Goal: Information Seeking & Learning: Learn about a topic

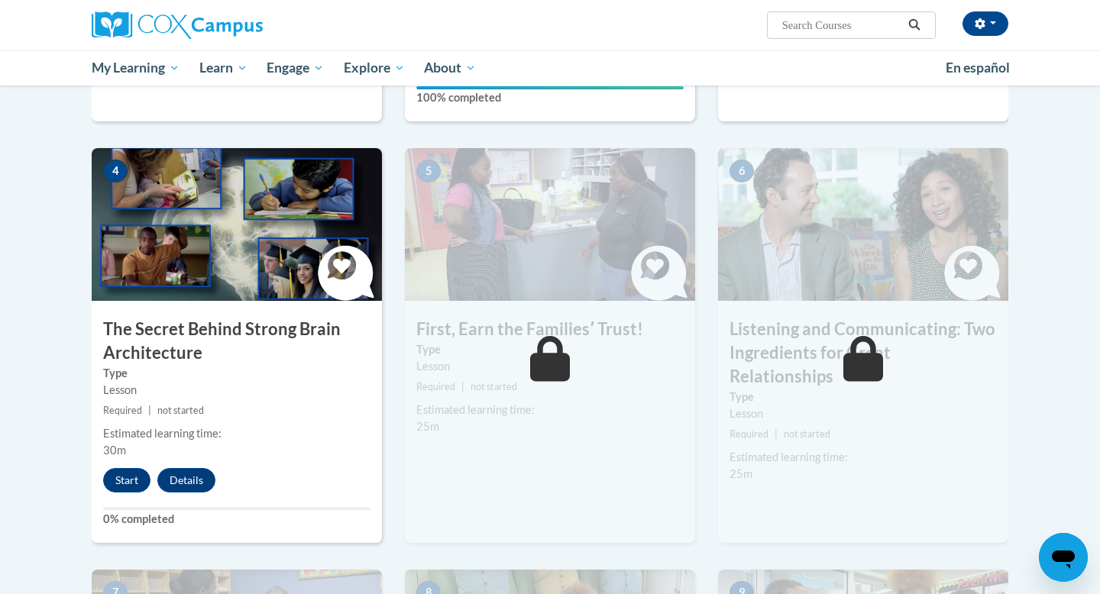
scroll to position [703, 0]
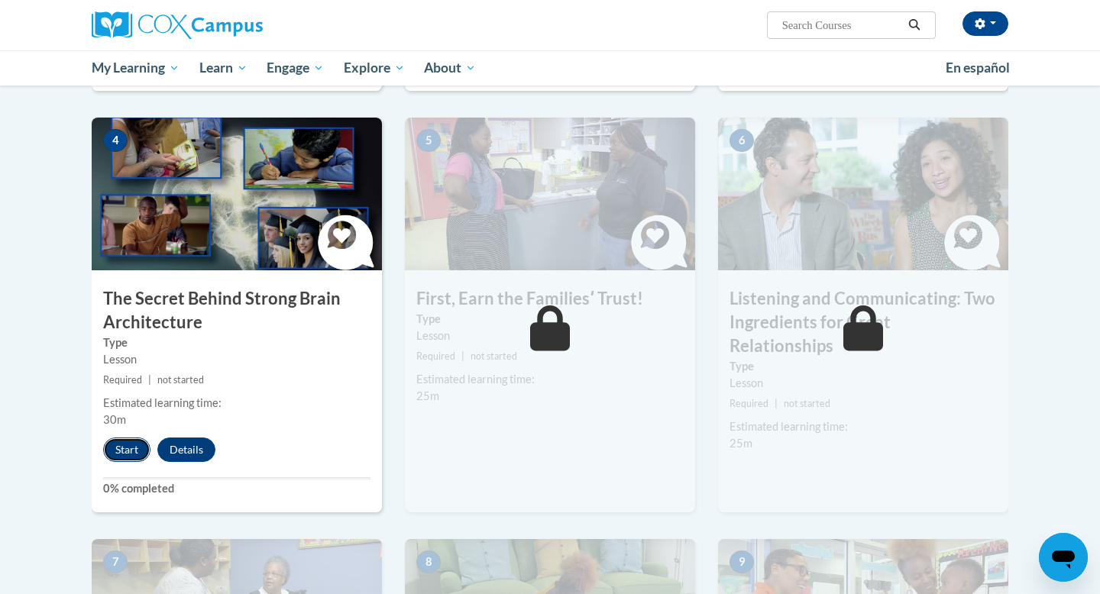
click at [127, 454] on button "Start" at bounding box center [126, 450] width 47 height 24
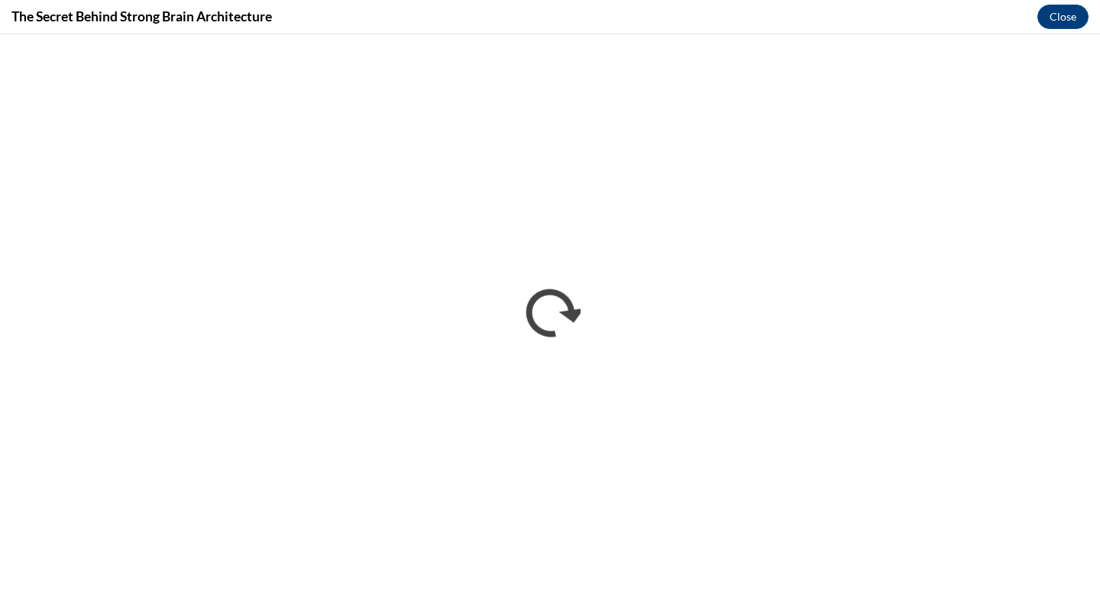
scroll to position [0, 0]
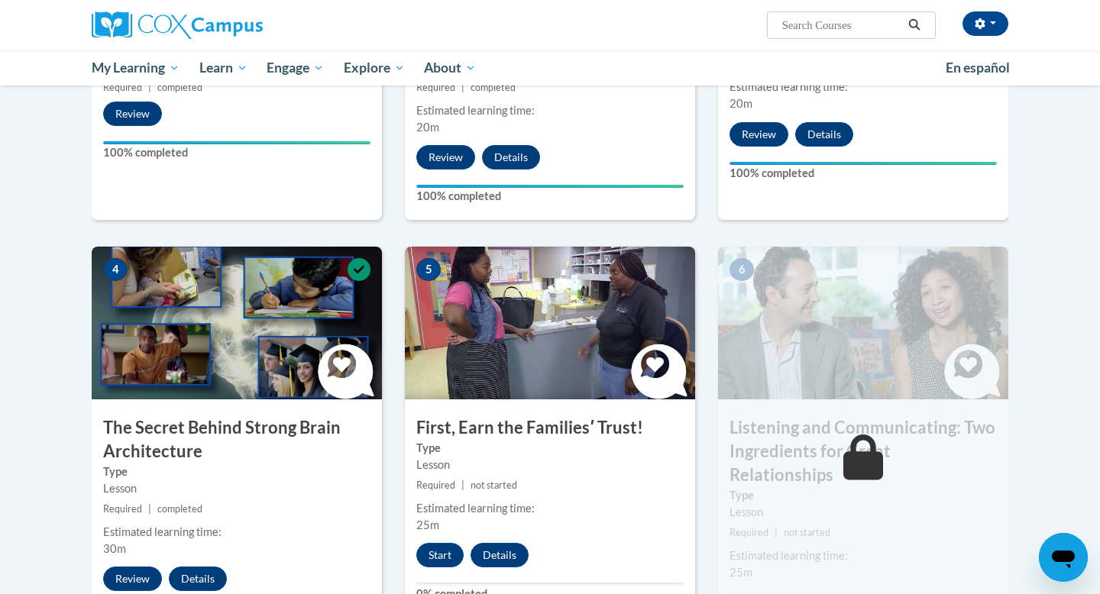
scroll to position [611, 0]
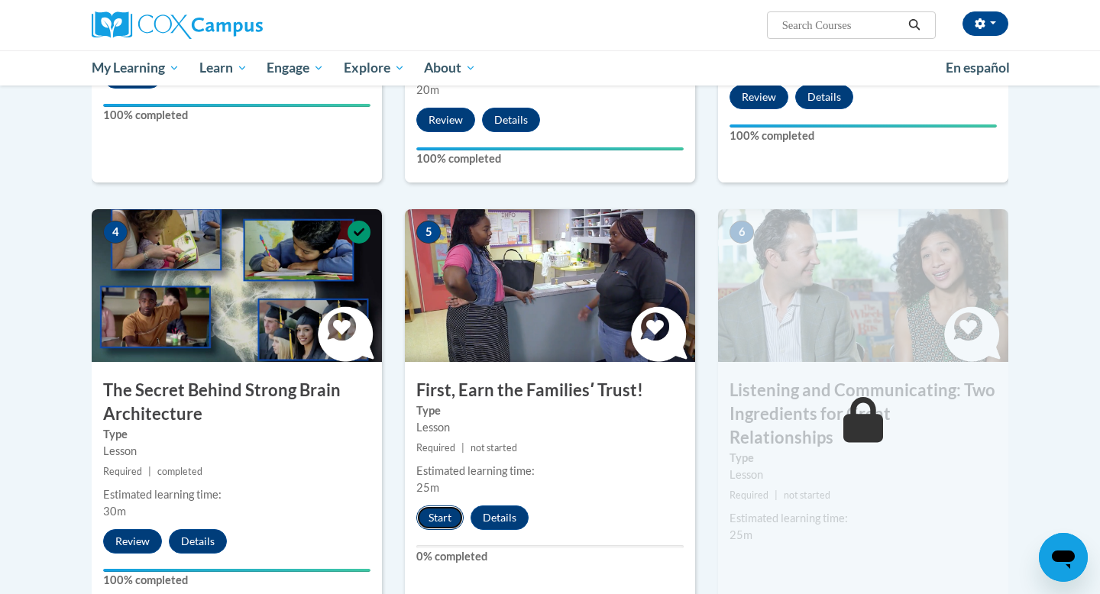
click at [439, 524] on button "Start" at bounding box center [439, 518] width 47 height 24
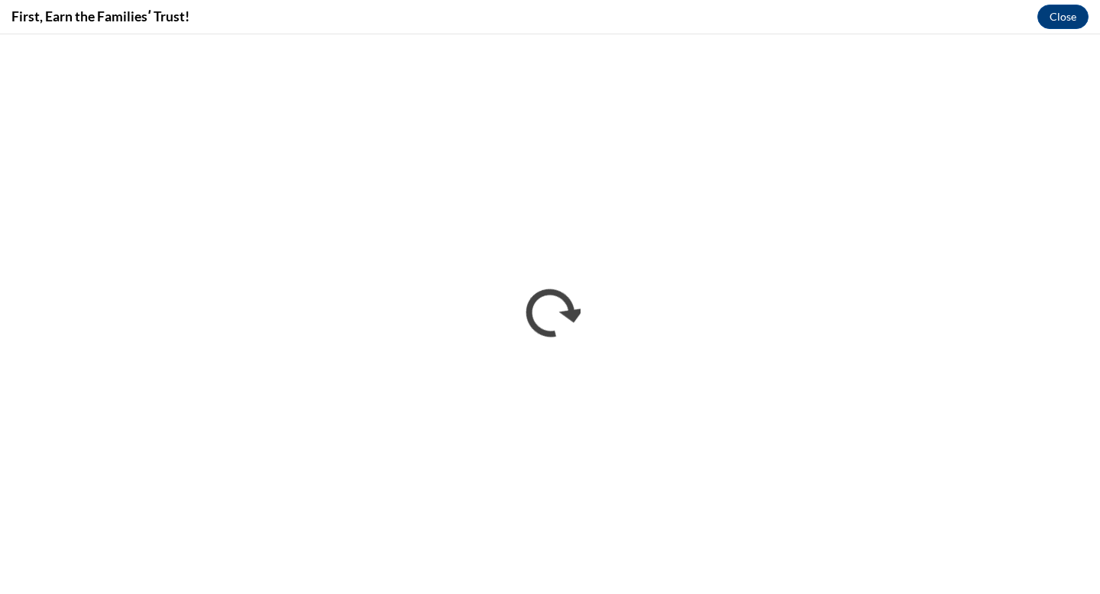
scroll to position [0, 0]
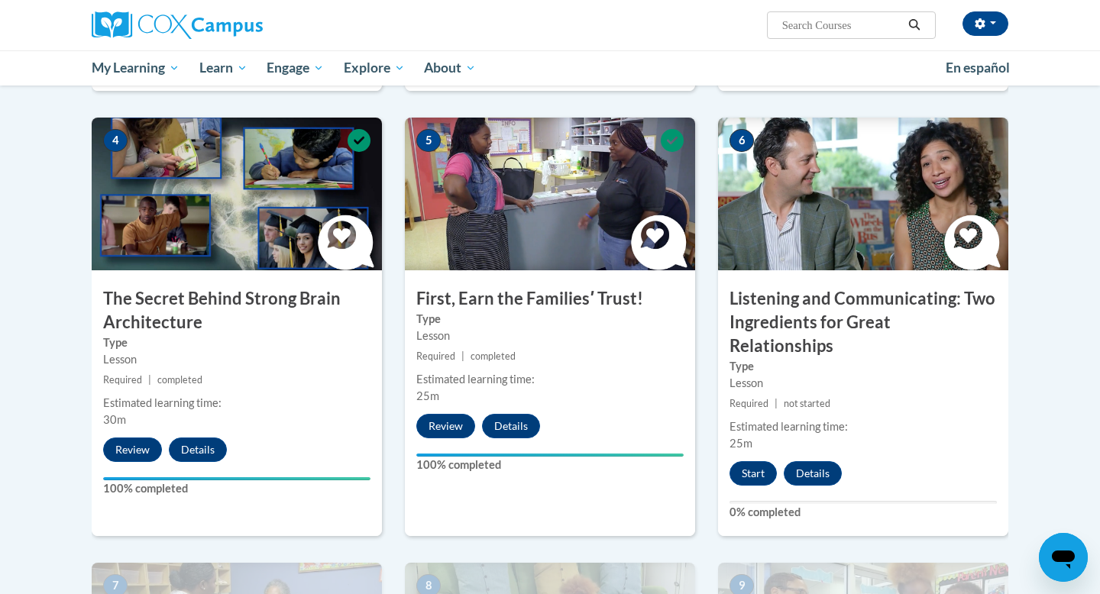
scroll to position [733, 0]
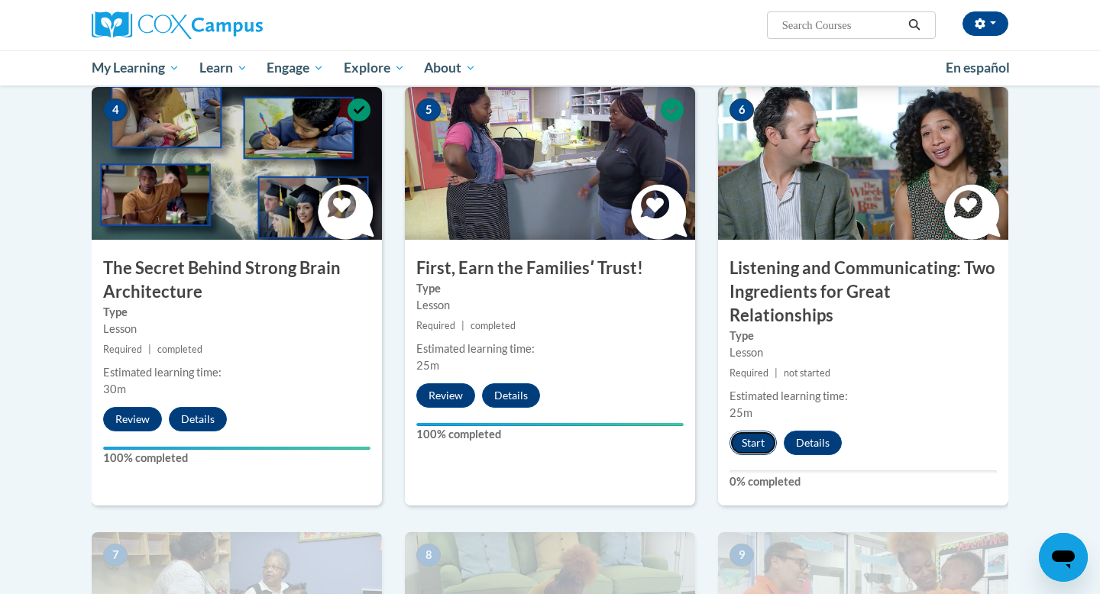
click at [751, 431] on button "Start" at bounding box center [753, 443] width 47 height 24
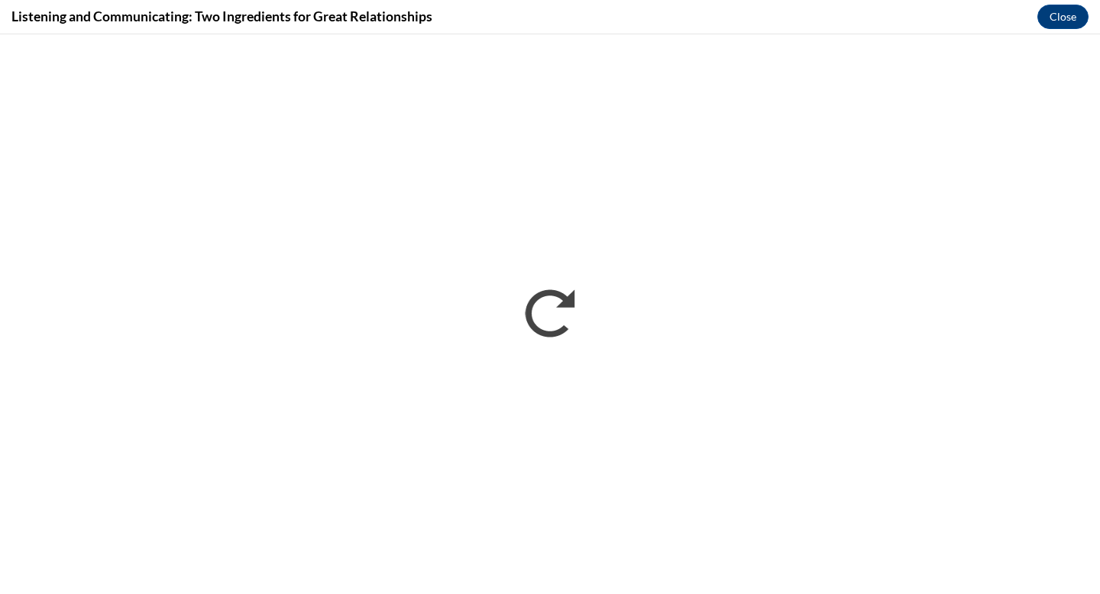
scroll to position [0, 0]
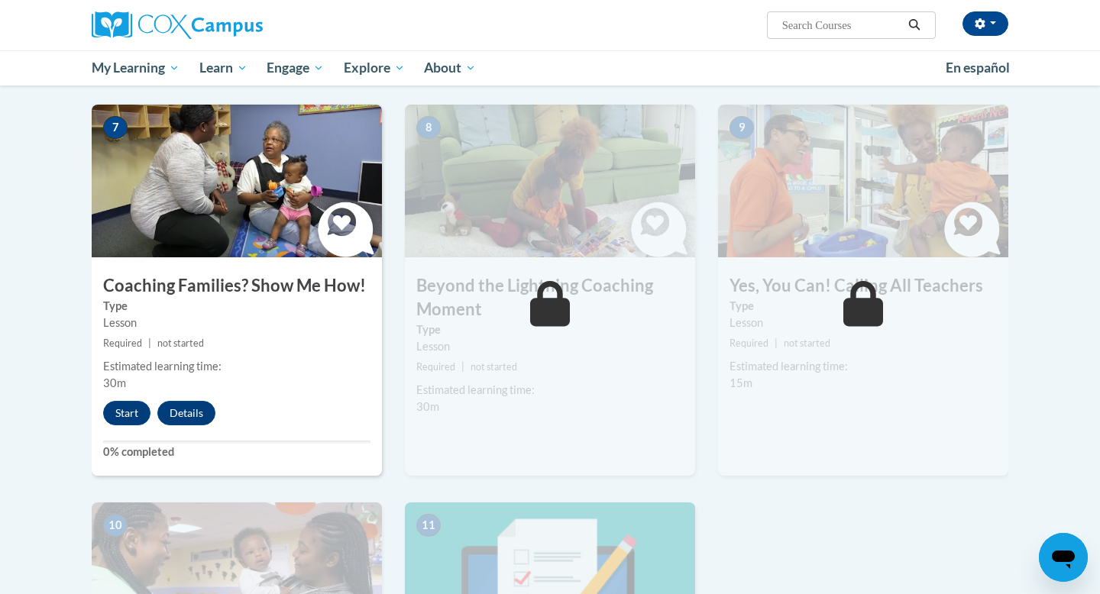
scroll to position [1192, 0]
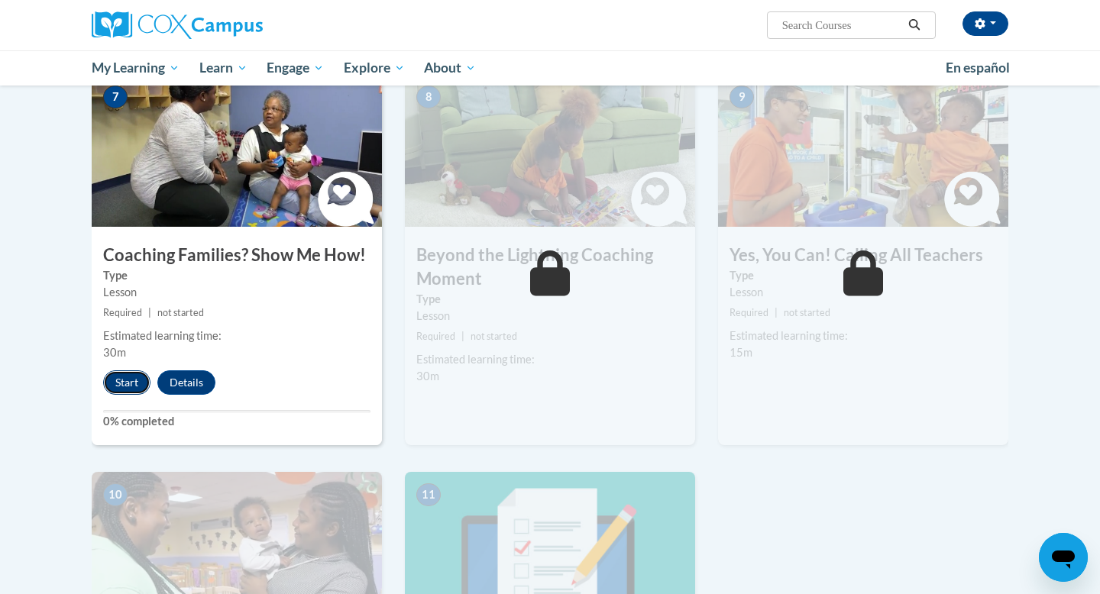
click at [134, 371] on button "Start" at bounding box center [126, 383] width 47 height 24
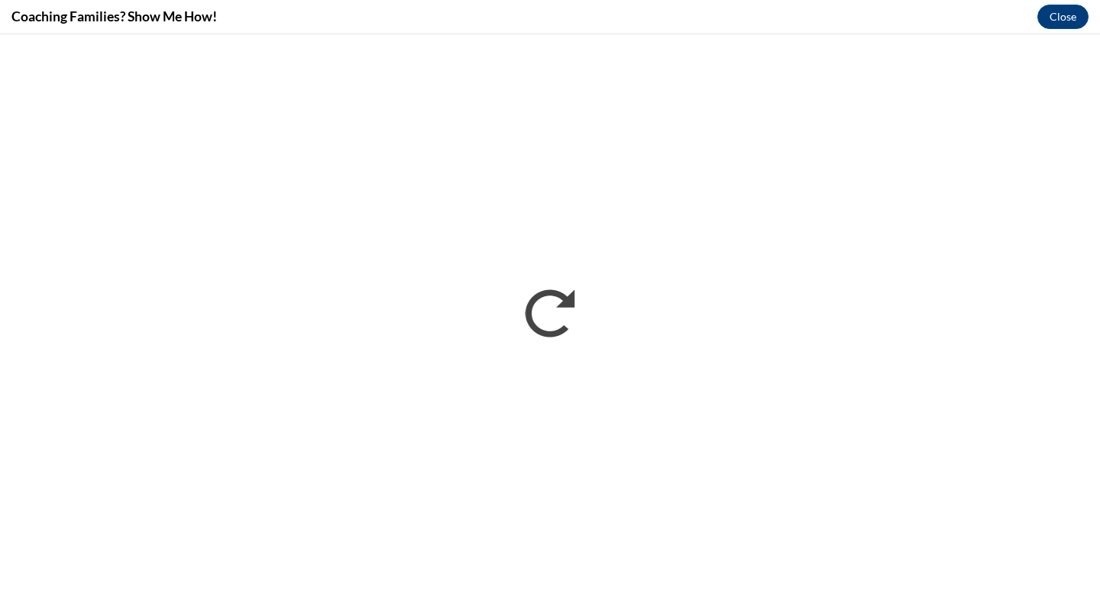
scroll to position [0, 0]
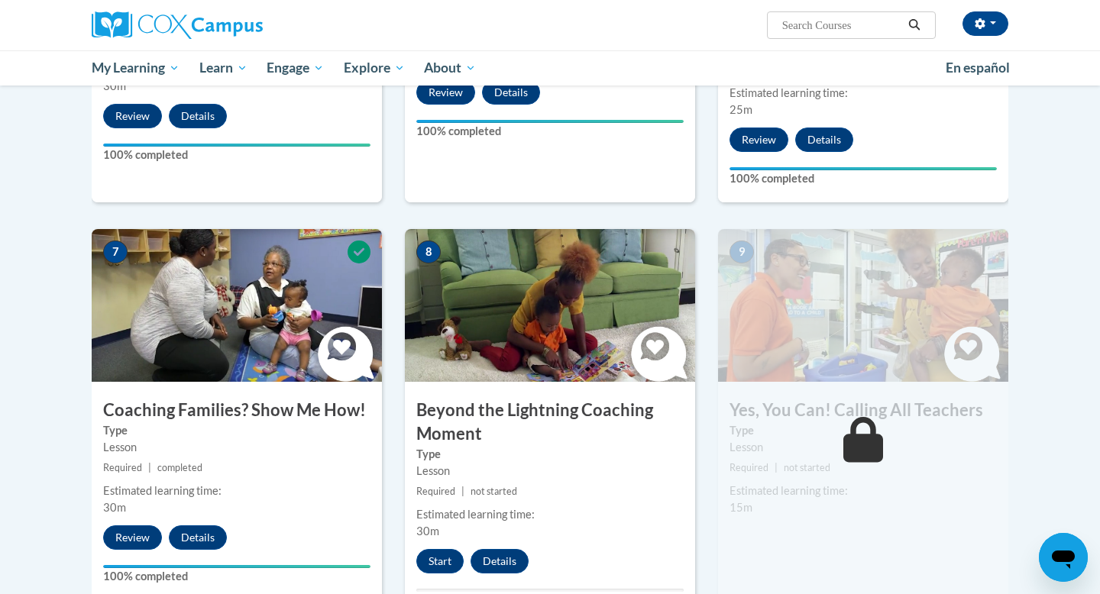
scroll to position [1070, 0]
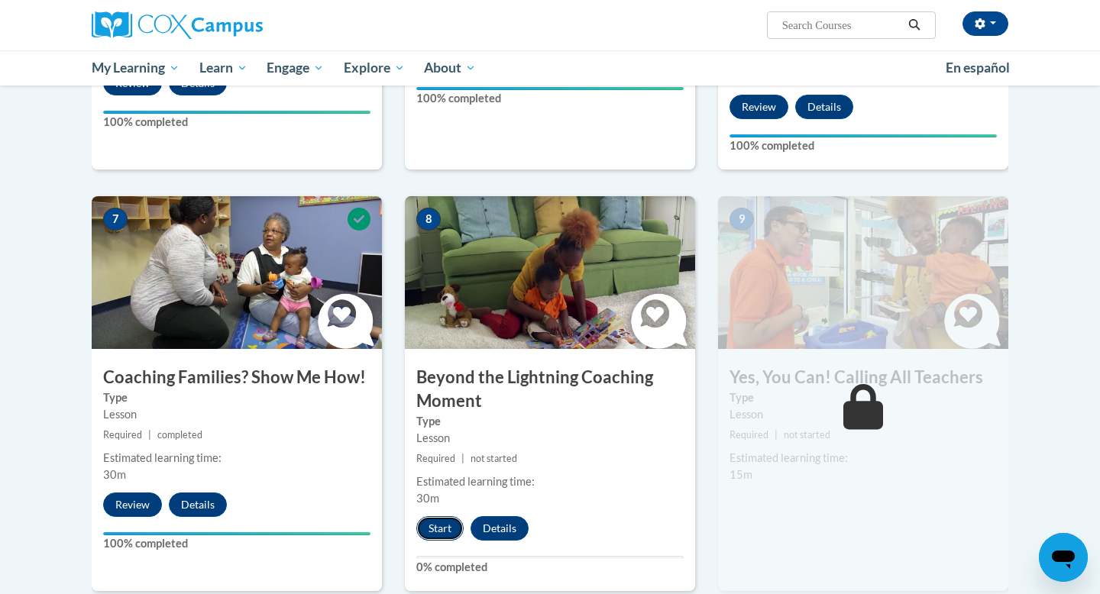
click at [436, 516] on button "Start" at bounding box center [439, 528] width 47 height 24
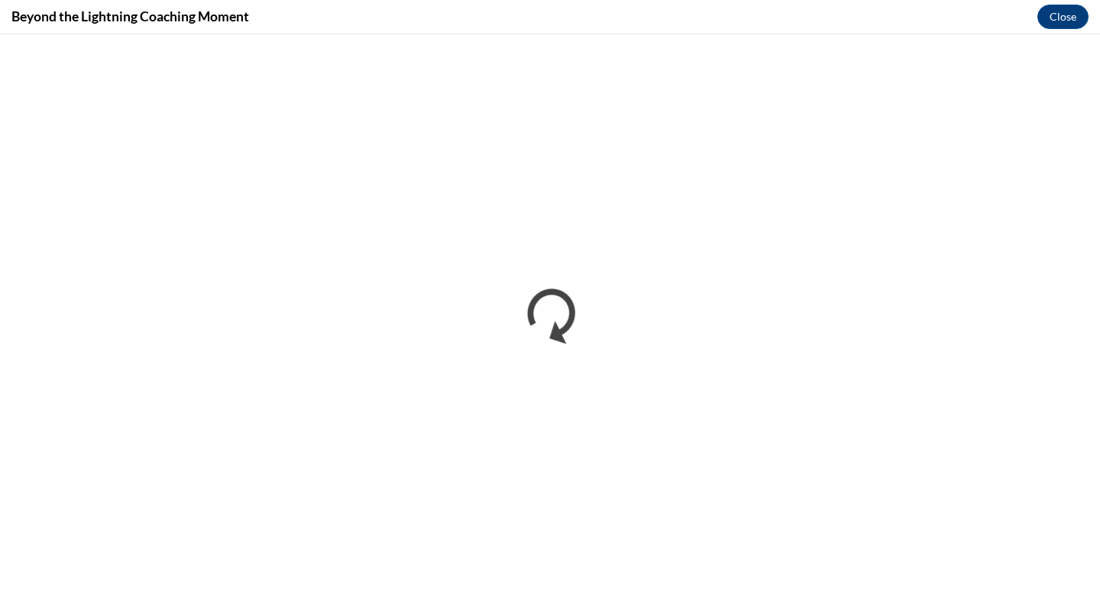
scroll to position [0, 0]
